Goal: Task Accomplishment & Management: Use online tool/utility

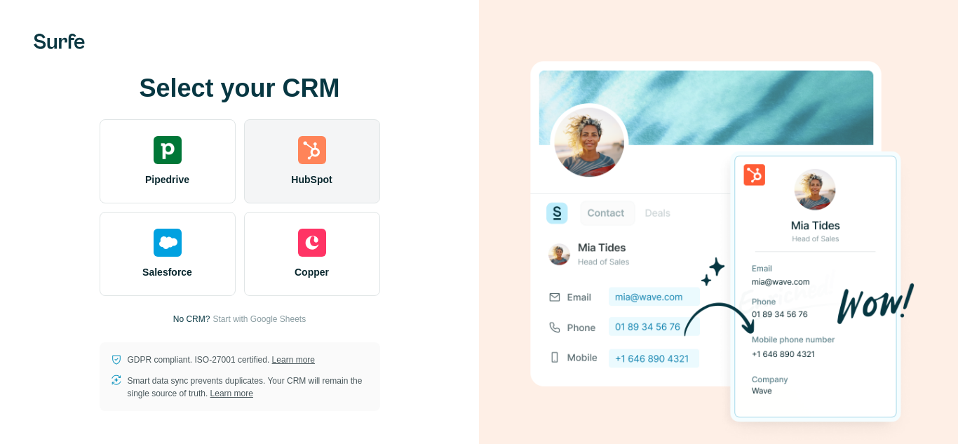
click at [316, 161] on div "HubSpot" at bounding box center [312, 161] width 136 height 84
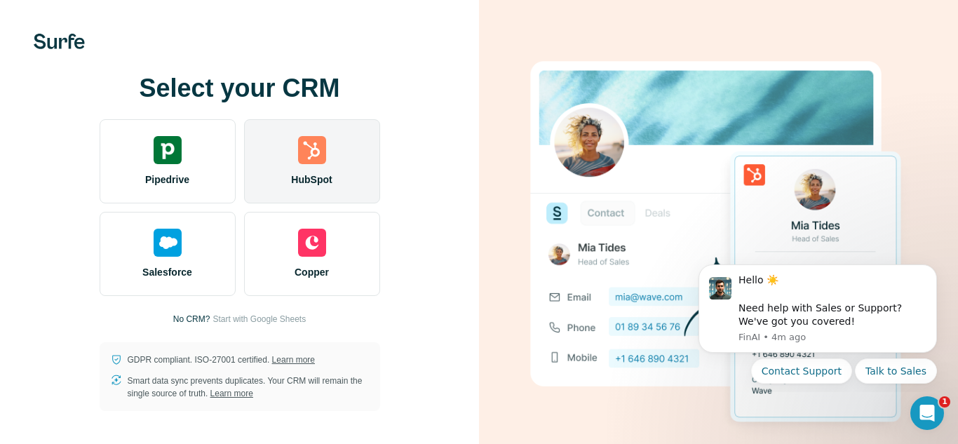
click at [313, 152] on img at bounding box center [312, 150] width 28 height 28
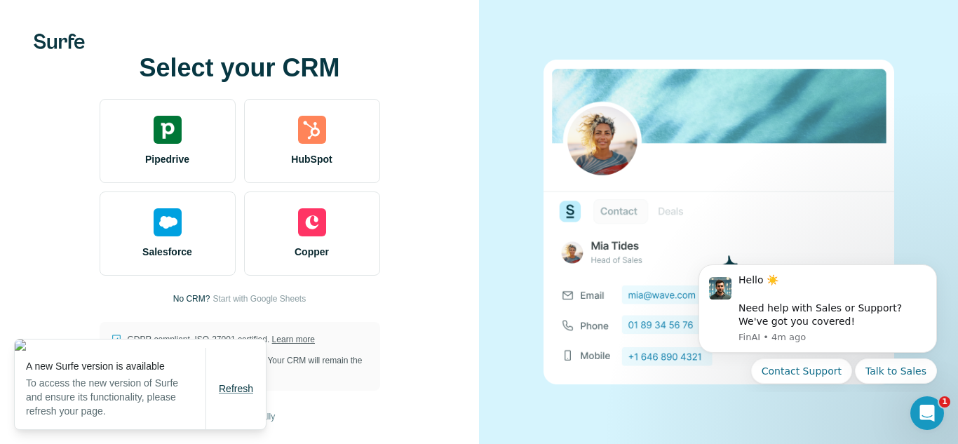
click at [236, 391] on span "Refresh" at bounding box center [236, 388] width 34 height 11
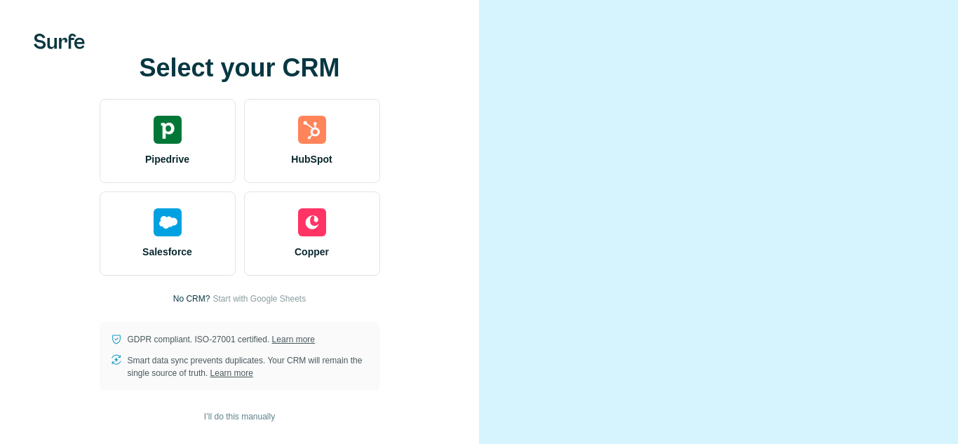
scroll to position [27, 0]
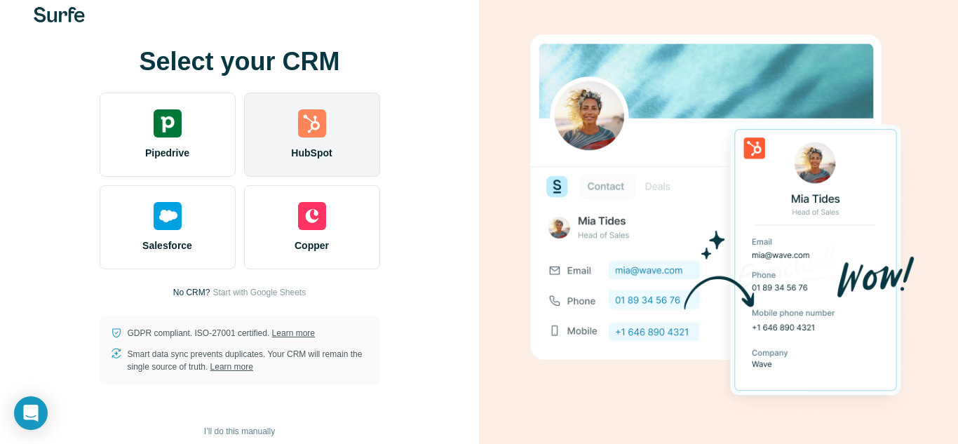
click at [316, 133] on img at bounding box center [312, 123] width 28 height 28
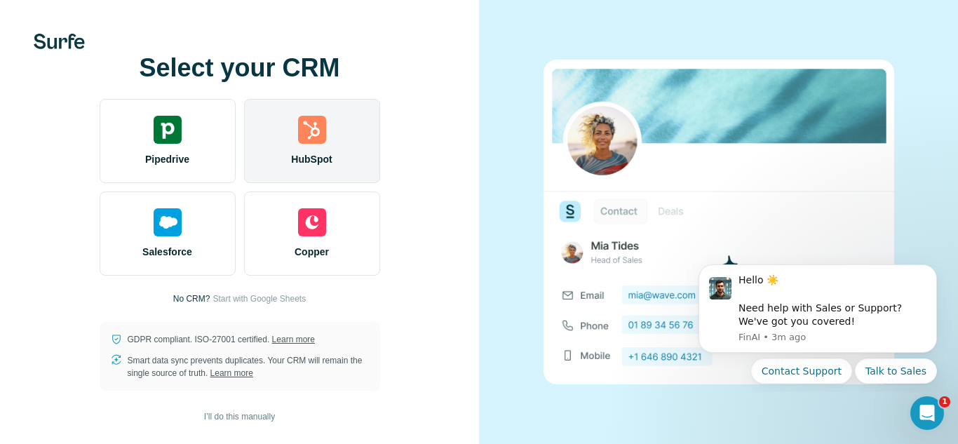
scroll to position [0, 0]
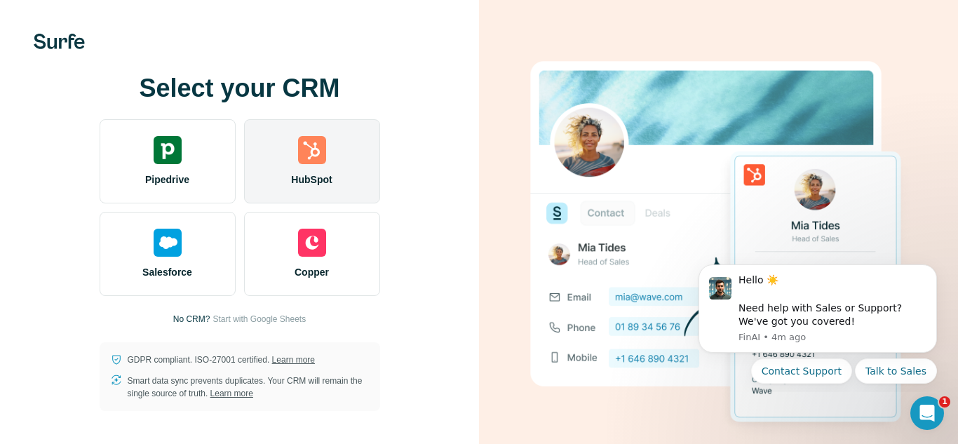
click at [311, 143] on img at bounding box center [312, 150] width 28 height 28
click at [321, 141] on img at bounding box center [312, 150] width 28 height 28
